Goal: Obtain resource: Download file/media

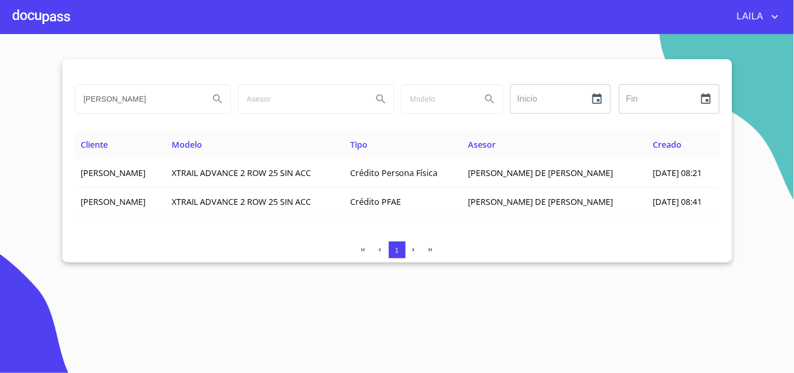
click at [160, 93] on input "[PERSON_NAME]" at bounding box center [138, 99] width 126 height 28
type input "[PERSON_NAME]"
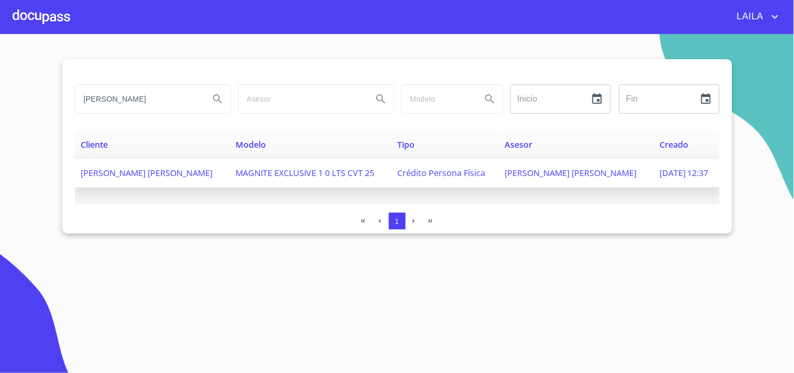
click at [155, 172] on span "[PERSON_NAME] [PERSON_NAME]" at bounding box center [147, 173] width 132 height 12
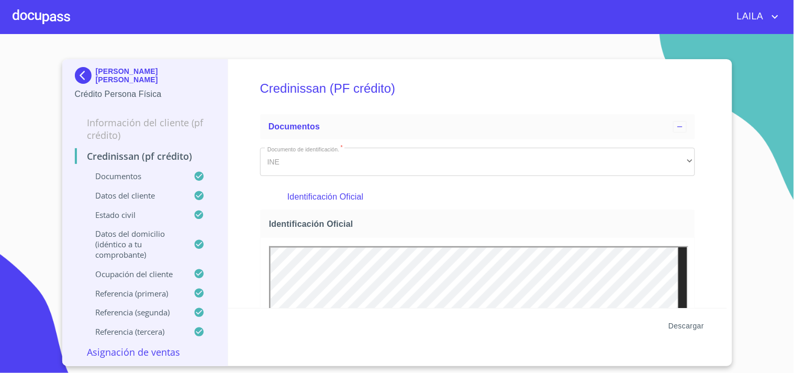
click at [697, 327] on span "Descargar" at bounding box center [687, 325] width 36 height 13
click at [692, 325] on span "Descargar" at bounding box center [687, 325] width 36 height 13
click at [79, 75] on img at bounding box center [85, 75] width 21 height 17
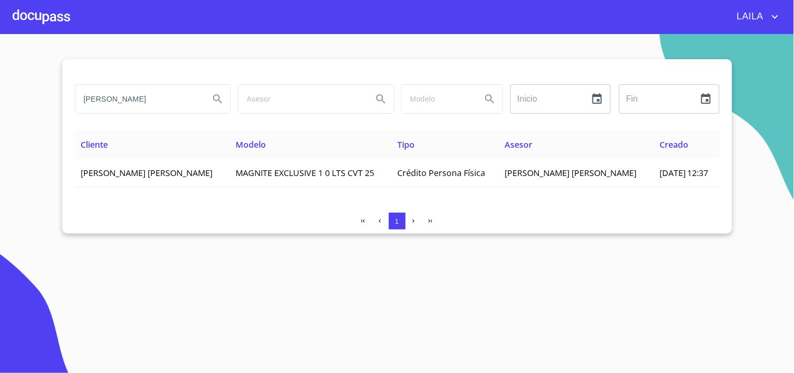
click at [179, 104] on input "[PERSON_NAME]" at bounding box center [138, 99] width 126 height 28
type input "[PERSON_NAME]"
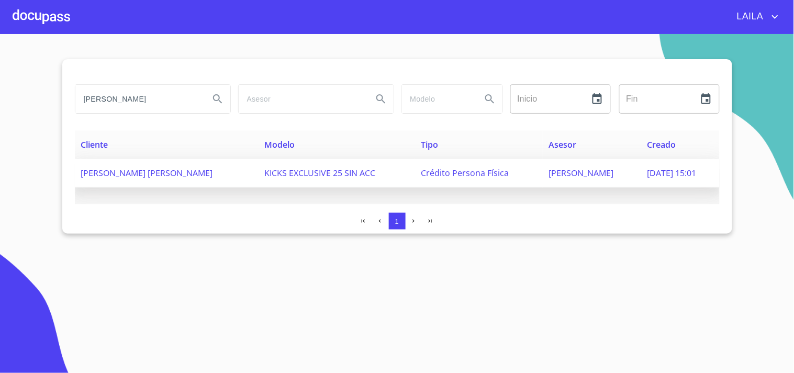
click at [189, 174] on span "[PERSON_NAME] [PERSON_NAME]" at bounding box center [147, 173] width 132 height 12
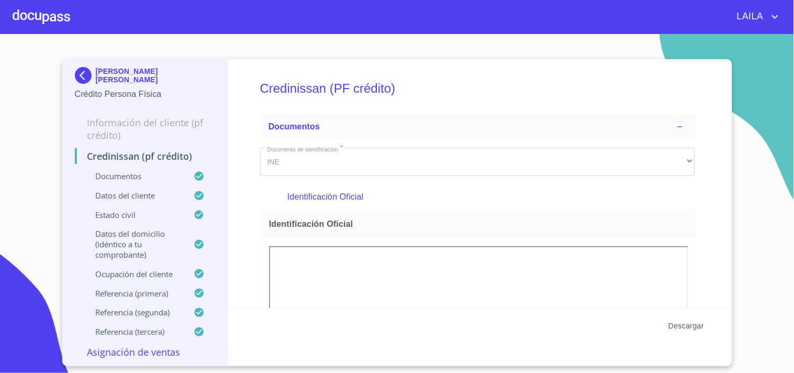
click at [695, 320] on span "Descargar" at bounding box center [687, 325] width 36 height 13
click at [85, 71] on img at bounding box center [85, 75] width 21 height 17
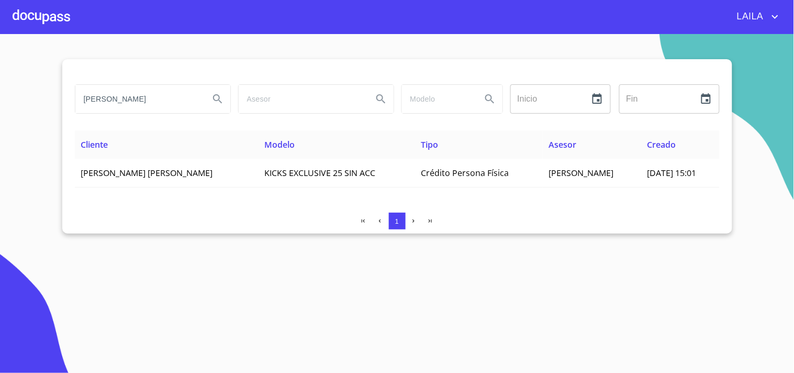
click at [139, 95] on input "[PERSON_NAME]" at bounding box center [138, 99] width 126 height 28
type input "[PERSON_NAME]"
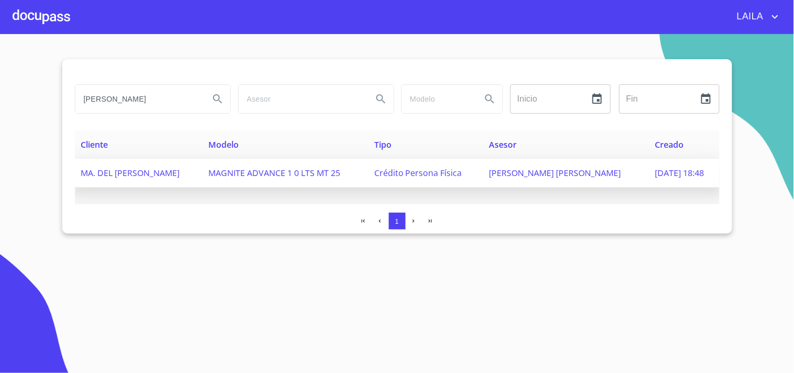
click at [135, 171] on span "MA. DEL [PERSON_NAME]" at bounding box center [130, 173] width 99 height 12
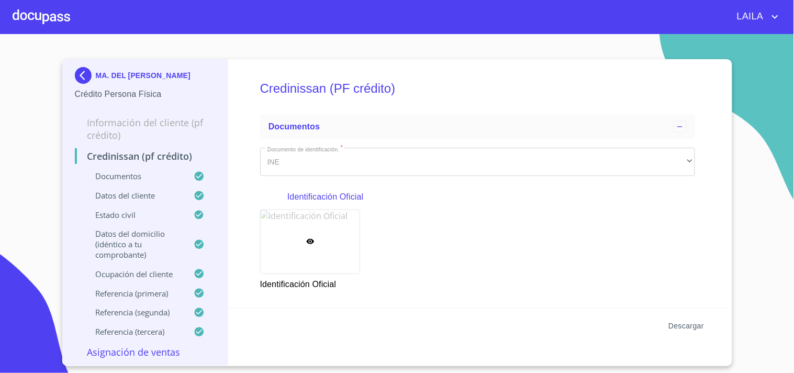
click at [689, 330] on span "Descargar" at bounding box center [687, 325] width 36 height 13
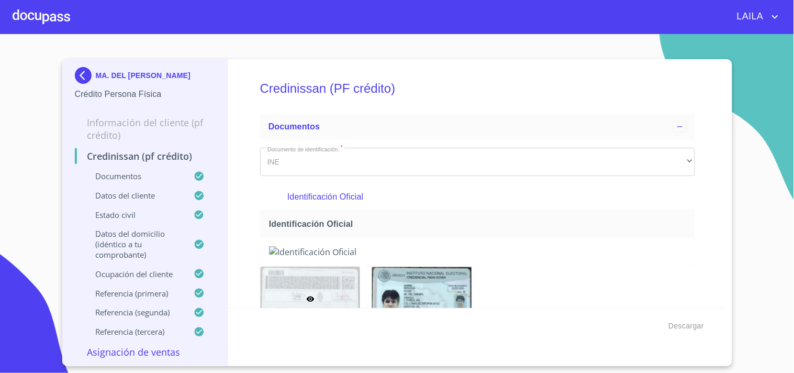
click at [84, 80] on img at bounding box center [85, 75] width 21 height 17
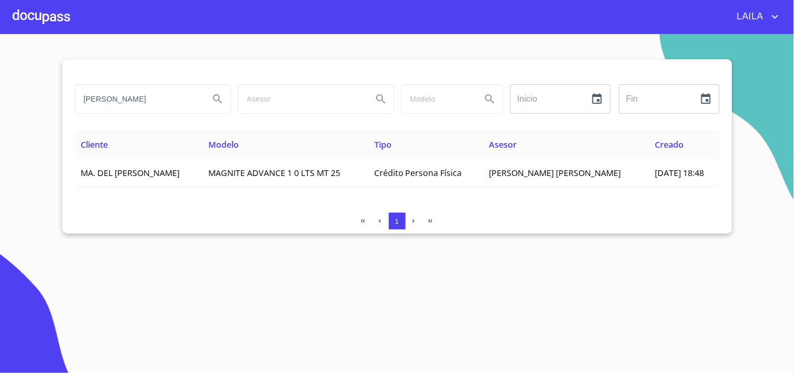
click at [148, 98] on input "[PERSON_NAME]" at bounding box center [138, 99] width 126 height 28
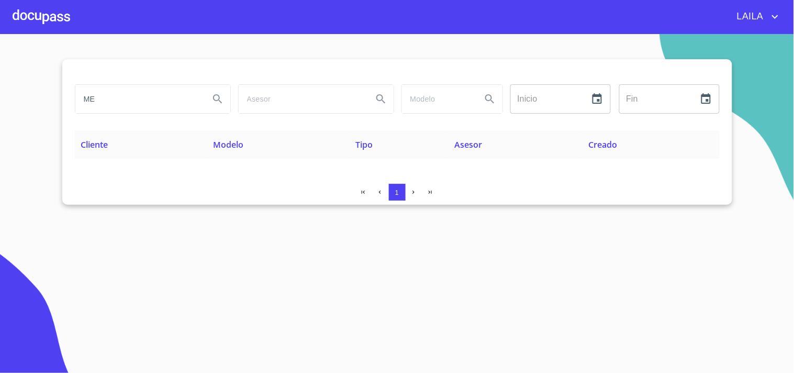
type input "M"
click at [154, 99] on input "[PERSON_NAME]" at bounding box center [138, 99] width 126 height 28
click at [163, 103] on input "[PERSON_NAME] [PERSON_NAME]" at bounding box center [138, 99] width 126 height 28
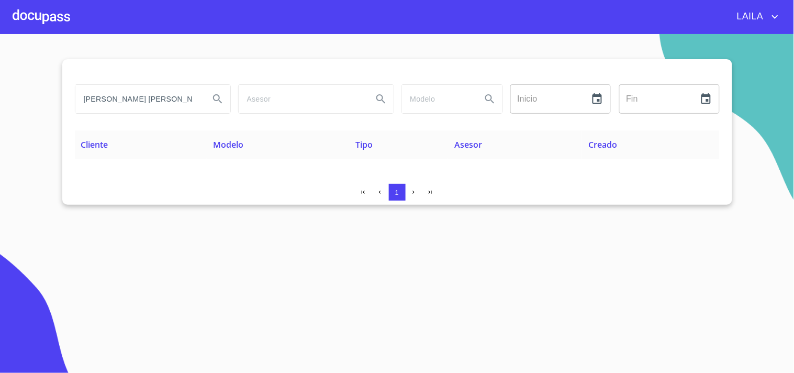
click at [163, 103] on input "[PERSON_NAME] [PERSON_NAME]" at bounding box center [138, 99] width 126 height 28
click at [162, 102] on input "[PERSON_NAME]" at bounding box center [138, 99] width 126 height 28
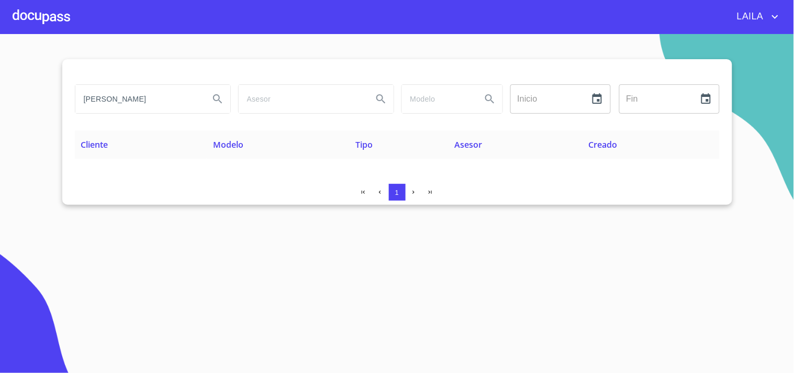
click at [176, 103] on input "[PERSON_NAME]" at bounding box center [138, 99] width 126 height 28
type input "[PERSON_NAME]"
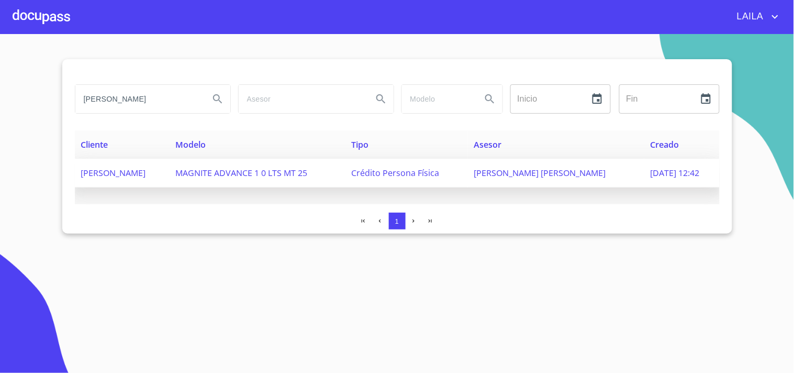
click at [139, 173] on span "[PERSON_NAME]" at bounding box center [113, 173] width 65 height 12
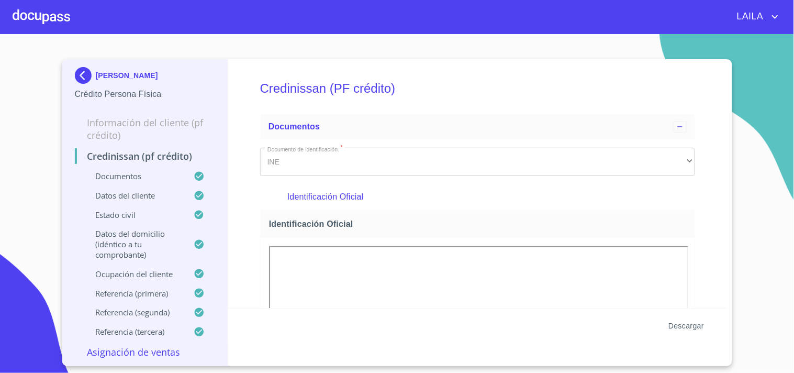
click at [699, 328] on span "Descargar" at bounding box center [687, 325] width 36 height 13
click at [81, 77] on img at bounding box center [85, 75] width 21 height 17
